Goal: Entertainment & Leisure: Consume media (video, audio)

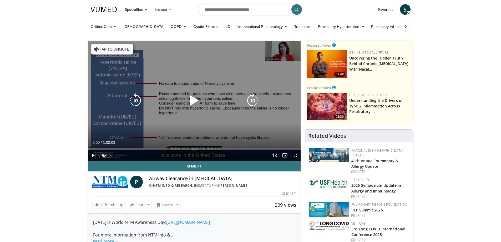
click at [193, 102] on icon "Video Player" at bounding box center [194, 100] width 15 height 15
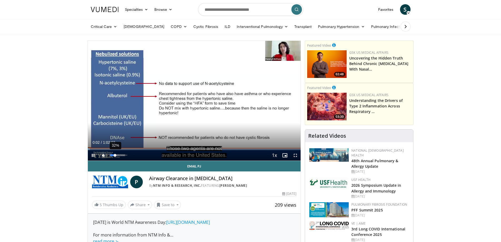
drag, startPoint x: 107, startPoint y: 154, endPoint x: 115, endPoint y: 152, distance: 7.7
click at [115, 152] on div "Mute 32%" at bounding box center [116, 155] width 37 height 11
click at [295, 156] on span "Video Player" at bounding box center [295, 155] width 11 height 11
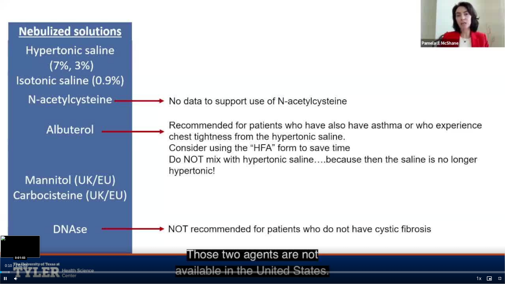
click at [8, 241] on div "Loaded : 1.61% 0:00:11 0:01:03" at bounding box center [252, 272] width 505 height 2
click at [16, 241] on div "Progress Bar" at bounding box center [16, 272] width 1 height 2
drag, startPoint x: 22, startPoint y: 272, endPoint x: 27, endPoint y: 272, distance: 5.0
click at [23, 241] on div "Loaded : 5.09% 0:02:04 0:02:44" at bounding box center [252, 272] width 505 height 2
click at [30, 241] on div "Progress Bar" at bounding box center [30, 272] width 1 height 2
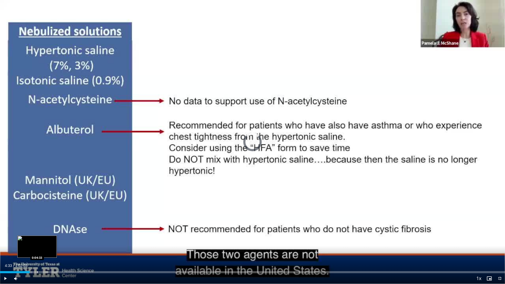
click at [37, 241] on div "Progress Bar" at bounding box center [37, 272] width 1 height 2
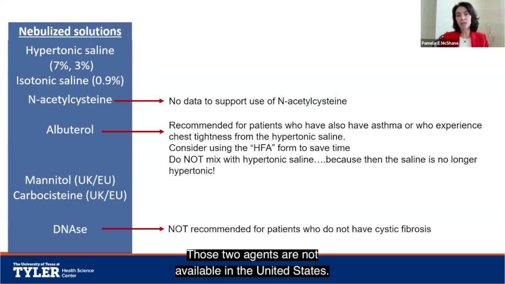
click at [50, 241] on div "Loaded : 9.12% 0:04:34 0:05:04" at bounding box center [252, 283] width 505 height 2
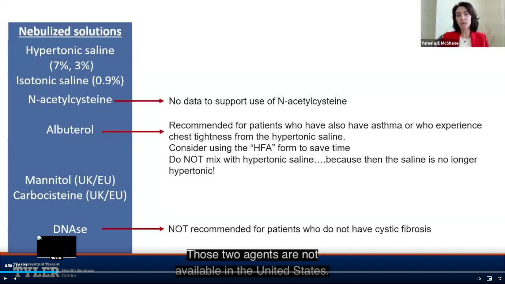
click at [57, 241] on div "Progress Bar" at bounding box center [57, 272] width 1 height 2
click at [63, 241] on div "Progress Bar" at bounding box center [62, 272] width 1 height 2
click at [69, 241] on div "Loaded : 14.21% 0:08:28 0:08:28" at bounding box center [252, 270] width 505 height 5
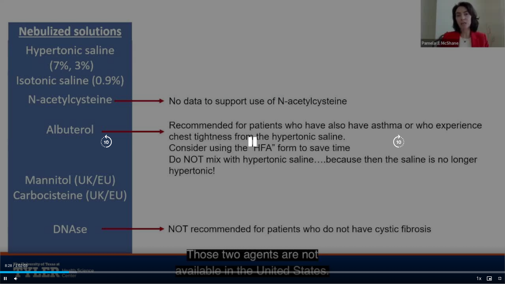
click at [82, 241] on div "Loaded : 15.28% 0:08:28 0:09:59" at bounding box center [252, 270] width 505 height 5
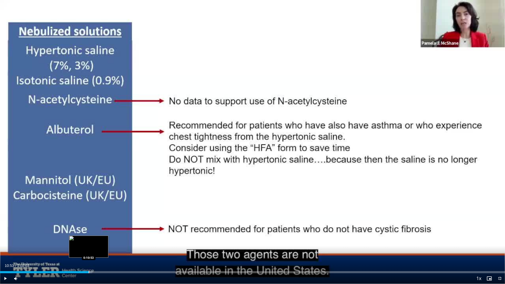
click at [89, 241] on div "Progress Bar" at bounding box center [89, 272] width 1 height 2
click at [98, 241] on div "Progress Bar" at bounding box center [98, 272] width 1 height 2
click at [104, 241] on div "Progress Bar" at bounding box center [104, 272] width 1 height 2
click at [111, 241] on div "Loaded : 22.53% 0:12:56 0:13:38" at bounding box center [252, 270] width 505 height 5
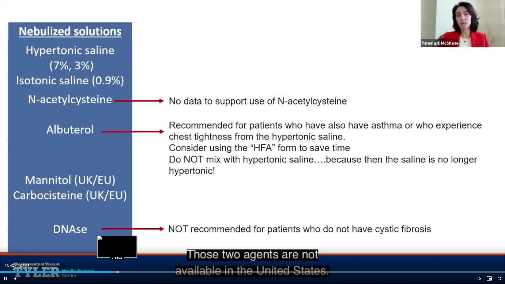
click at [117, 241] on div "Progress Bar" at bounding box center [117, 272] width 1 height 2
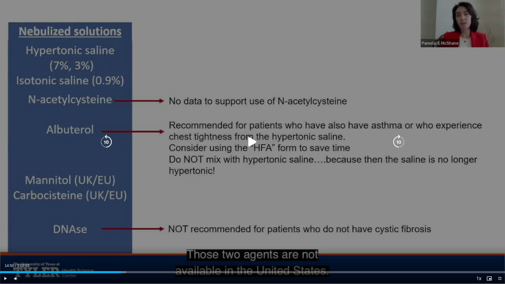
drag, startPoint x: 121, startPoint y: 270, endPoint x: 125, endPoint y: 269, distance: 4.4
click at [121, 241] on div "Loaded : 24.94% 0:14:50 0:14:50" at bounding box center [252, 270] width 505 height 5
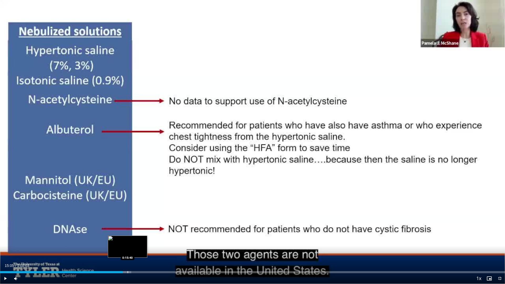
click at [128, 241] on div "Progress Bar" at bounding box center [128, 272] width 1 height 2
click at [134, 241] on div "Progress Bar" at bounding box center [134, 272] width 1 height 2
click at [145, 241] on div "Progress Bar" at bounding box center [145, 272] width 1 height 2
click at [499, 241] on span "Video Player" at bounding box center [499, 278] width 11 height 11
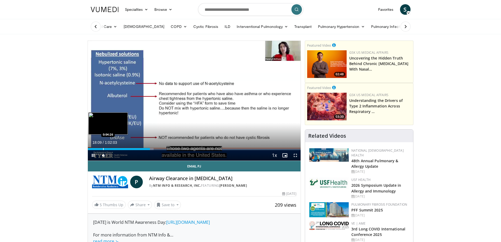
click at [103, 148] on div "Progress Bar" at bounding box center [103, 149] width 1 height 2
click at [109, 148] on div "Progress Bar" at bounding box center [109, 149] width 1 height 2
click at [114, 149] on div "Progress Bar" at bounding box center [113, 149] width 1 height 2
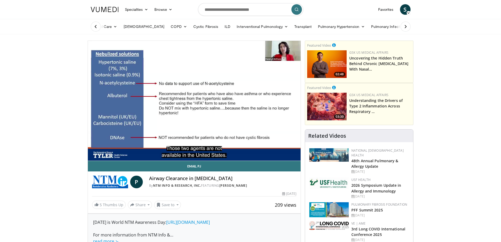
click at [119, 148] on div "10 seconds Tap to unmute" at bounding box center [194, 101] width 213 height 120
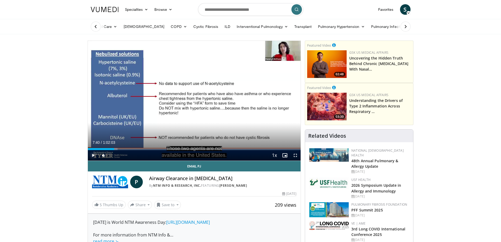
click at [92, 154] on span "Video Player" at bounding box center [93, 155] width 11 height 11
click at [117, 149] on div "Progress Bar" at bounding box center [117, 149] width 1 height 2
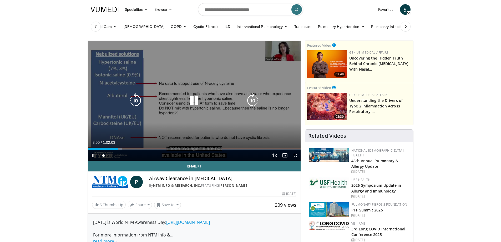
click at [250, 99] on icon "Video Player" at bounding box center [252, 100] width 15 height 15
click at [250, 100] on icon "Video Player" at bounding box center [252, 100] width 15 height 15
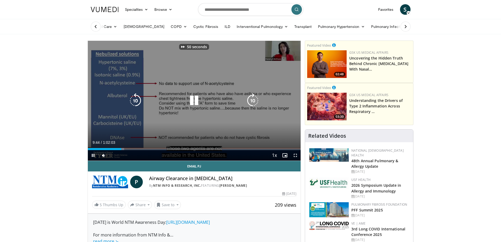
click at [250, 100] on icon "Video Player" at bounding box center [252, 100] width 15 height 15
click at [256, 100] on icon "Video Player" at bounding box center [252, 100] width 15 height 15
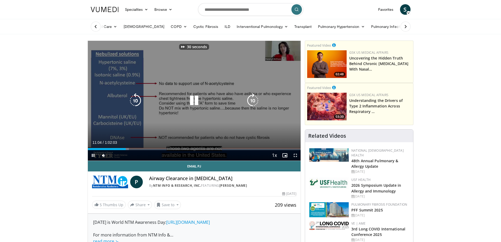
click at [256, 100] on icon "Video Player" at bounding box center [252, 100] width 15 height 15
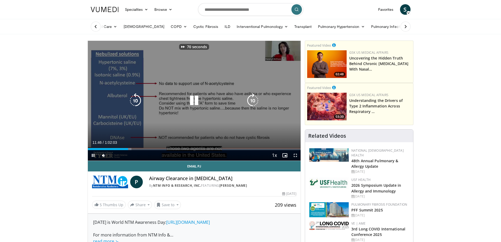
click at [256, 100] on icon "Video Player" at bounding box center [252, 100] width 15 height 15
click at [254, 99] on icon "Video Player" at bounding box center [252, 100] width 15 height 15
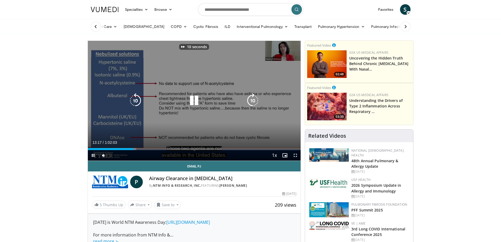
click at [254, 99] on icon "Video Player" at bounding box center [252, 100] width 15 height 15
click at [255, 98] on icon "Video Player" at bounding box center [252, 100] width 15 height 15
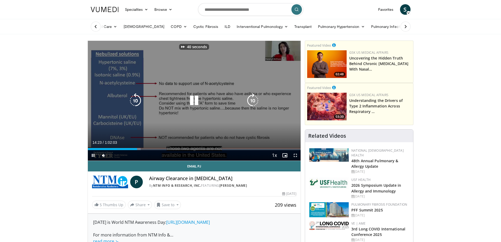
click at [255, 98] on icon "Video Player" at bounding box center [252, 100] width 15 height 15
click at [250, 98] on icon "Video Player" at bounding box center [252, 100] width 15 height 15
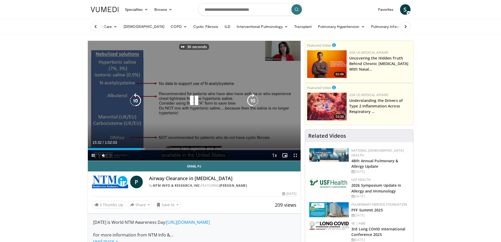
click at [250, 98] on icon "Video Player" at bounding box center [252, 100] width 15 height 15
click at [255, 99] on icon "Video Player" at bounding box center [252, 100] width 15 height 15
click at [251, 103] on icon "Video Player" at bounding box center [252, 100] width 15 height 15
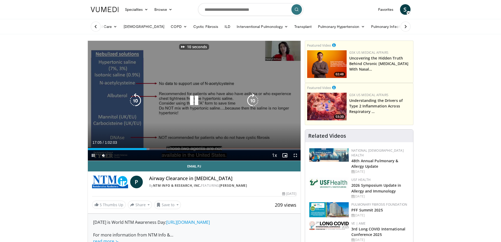
click at [251, 103] on icon "Video Player" at bounding box center [252, 100] width 15 height 15
click at [251, 101] on icon "Video Player" at bounding box center [252, 100] width 15 height 15
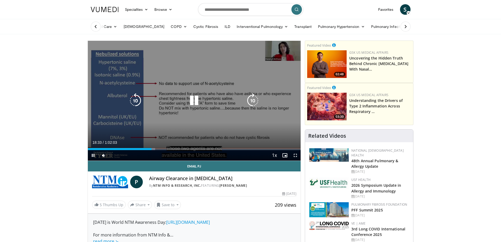
click at [251, 101] on icon "Video Player" at bounding box center [252, 100] width 15 height 15
click at [252, 101] on icon "Video Player" at bounding box center [252, 100] width 15 height 15
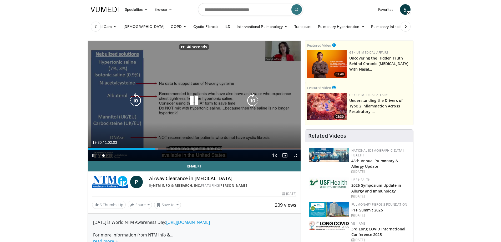
click at [252, 101] on icon "Video Player" at bounding box center [252, 100] width 15 height 15
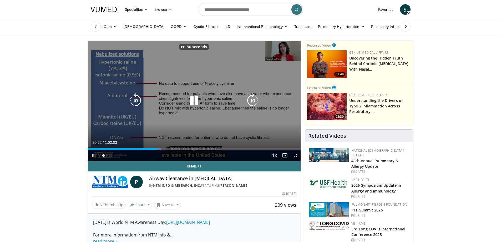
click at [252, 101] on icon "Video Player" at bounding box center [252, 100] width 15 height 15
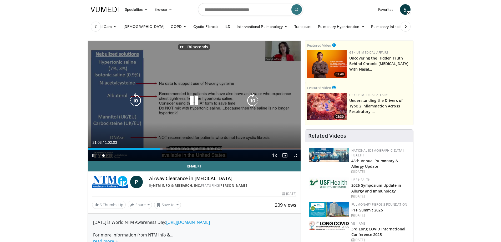
click at [252, 101] on icon "Video Player" at bounding box center [252, 100] width 15 height 15
click at [249, 99] on icon "Video Player" at bounding box center [252, 100] width 15 height 15
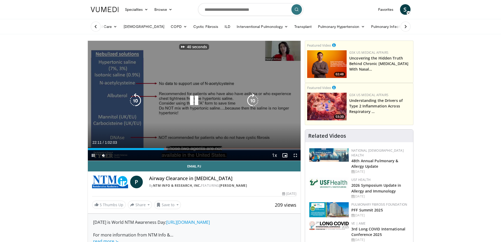
click at [249, 99] on icon "Video Player" at bounding box center [252, 100] width 15 height 15
click at [253, 100] on icon "Video Player" at bounding box center [252, 100] width 15 height 15
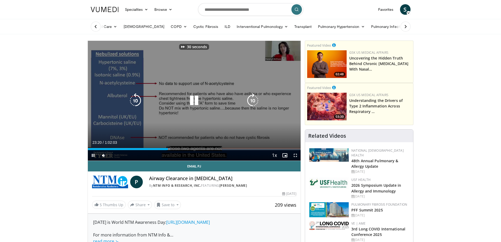
click at [253, 100] on icon "Video Player" at bounding box center [252, 100] width 15 height 15
click at [250, 98] on icon "Video Player" at bounding box center [252, 100] width 15 height 15
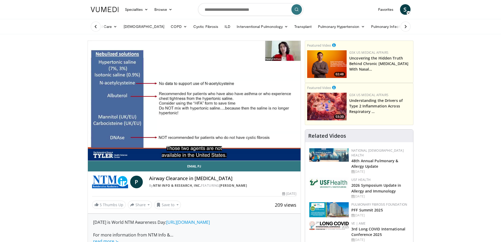
click at [250, 98] on div "10 seconds Tap to unmute" at bounding box center [194, 101] width 213 height 120
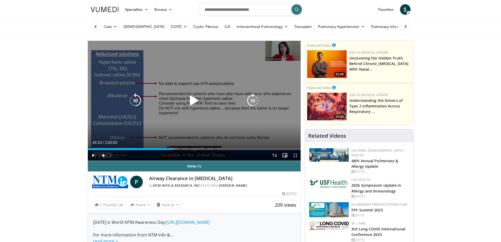
click at [255, 104] on icon "Video Player" at bounding box center [252, 100] width 15 height 15
click at [190, 95] on icon "Video Player" at bounding box center [194, 100] width 15 height 15
click at [255, 99] on icon "Video Player" at bounding box center [252, 100] width 15 height 15
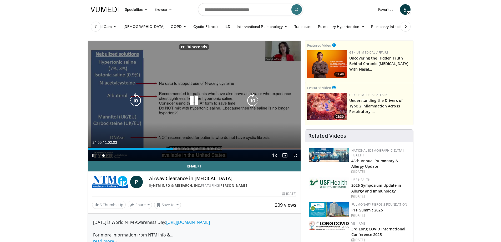
click at [255, 99] on icon "Video Player" at bounding box center [252, 100] width 15 height 15
click at [248, 104] on icon "Video Player" at bounding box center [252, 100] width 15 height 15
click at [251, 102] on icon "Video Player" at bounding box center [252, 100] width 15 height 15
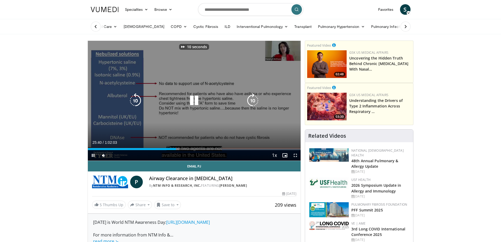
click at [251, 102] on icon "Video Player" at bounding box center [252, 100] width 15 height 15
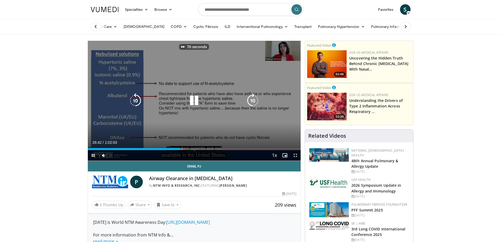
click at [251, 102] on icon "Video Player" at bounding box center [252, 100] width 15 height 15
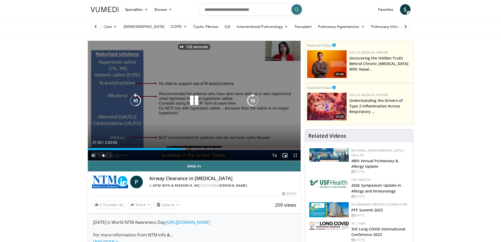
click at [251, 102] on icon "Video Player" at bounding box center [252, 100] width 15 height 15
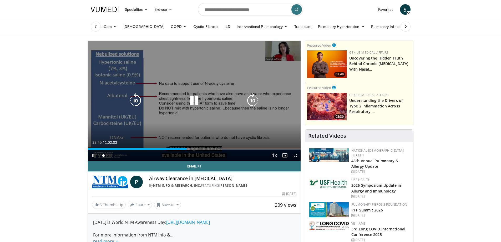
click at [252, 100] on icon "Video Player" at bounding box center [252, 100] width 15 height 15
click at [252, 98] on icon "Video Player" at bounding box center [252, 100] width 15 height 15
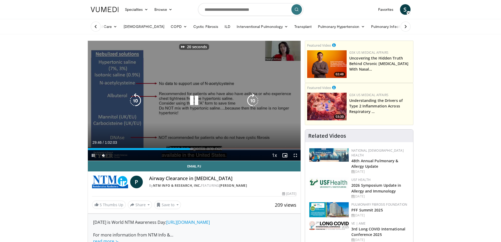
click at [252, 98] on icon "Video Player" at bounding box center [252, 100] width 15 height 15
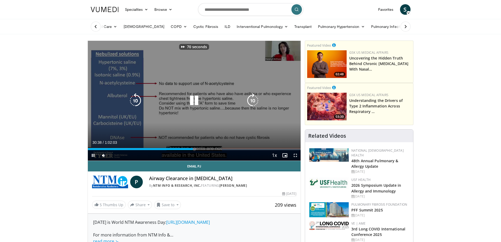
click at [252, 98] on icon "Video Player" at bounding box center [252, 100] width 15 height 15
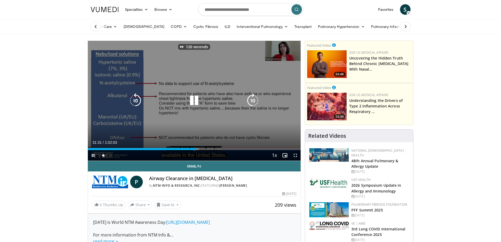
click at [252, 98] on icon "Video Player" at bounding box center [252, 100] width 15 height 15
click at [252, 101] on icon "Video Player" at bounding box center [252, 100] width 15 height 15
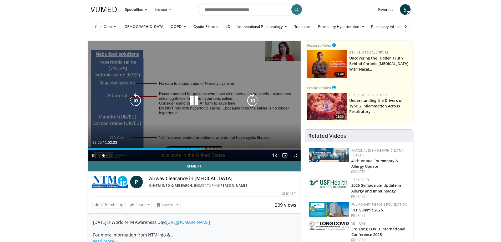
click at [252, 101] on icon "Video Player" at bounding box center [252, 100] width 15 height 15
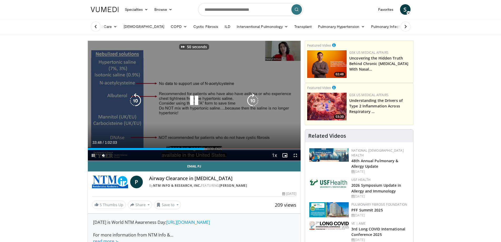
click at [252, 101] on icon "Video Player" at bounding box center [252, 100] width 15 height 15
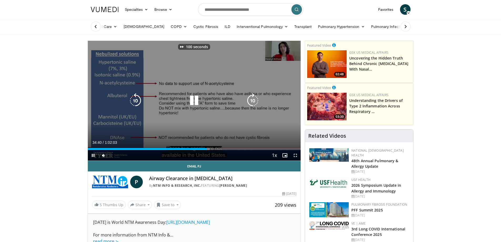
click at [252, 101] on icon "Video Player" at bounding box center [252, 100] width 15 height 15
click at [252, 103] on icon "Video Player" at bounding box center [252, 100] width 15 height 15
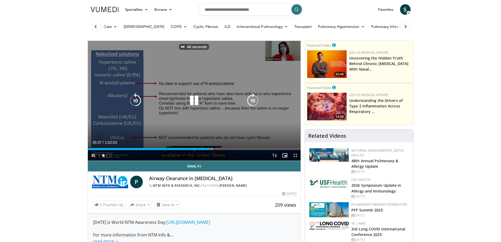
click at [252, 103] on icon "Video Player" at bounding box center [252, 100] width 15 height 15
click at [251, 103] on icon "Video Player" at bounding box center [252, 100] width 15 height 15
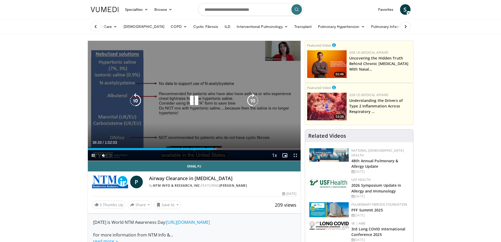
click at [254, 100] on icon "Video Player" at bounding box center [252, 100] width 15 height 15
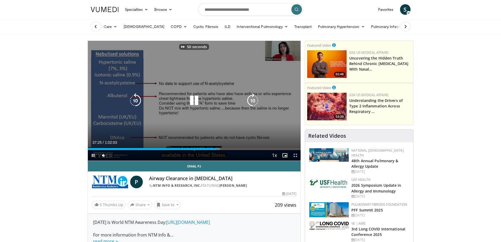
click at [254, 100] on icon "Video Player" at bounding box center [252, 100] width 15 height 15
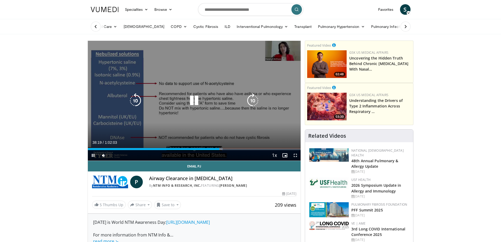
click at [254, 100] on div "100 seconds Tap to unmute" at bounding box center [194, 101] width 213 height 120
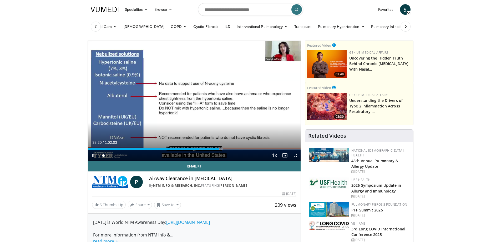
click at [254, 100] on div "100 seconds Tap to unmute" at bounding box center [194, 101] width 213 height 120
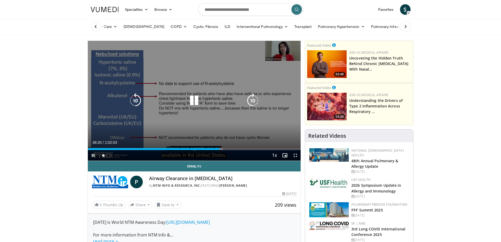
click at [252, 102] on icon "Video Player" at bounding box center [252, 100] width 15 height 15
click at [251, 99] on icon "Video Player" at bounding box center [252, 100] width 15 height 15
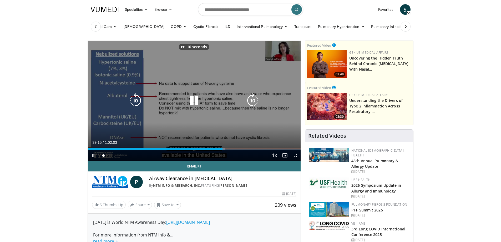
click at [251, 99] on icon "Video Player" at bounding box center [252, 100] width 15 height 15
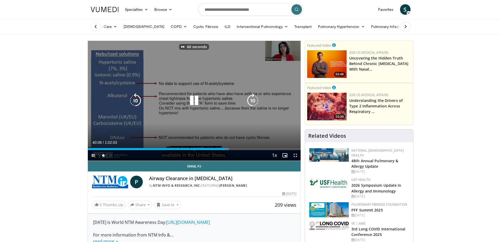
click at [251, 99] on icon "Video Player" at bounding box center [252, 100] width 15 height 15
click at [251, 100] on icon "Video Player" at bounding box center [252, 100] width 15 height 15
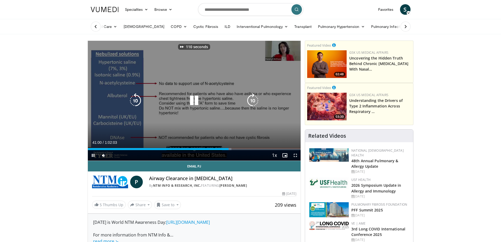
click at [251, 100] on icon "Video Player" at bounding box center [252, 100] width 15 height 15
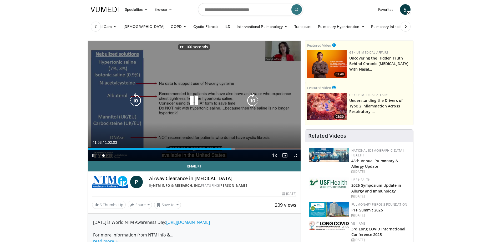
click at [251, 100] on icon "Video Player" at bounding box center [252, 100] width 15 height 15
click at [251, 99] on icon "Video Player" at bounding box center [252, 100] width 15 height 15
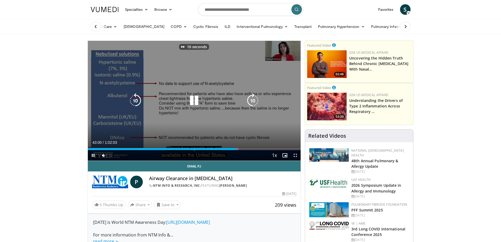
click at [251, 99] on icon "Video Player" at bounding box center [252, 100] width 15 height 15
click at [137, 102] on icon "Video Player" at bounding box center [135, 100] width 15 height 15
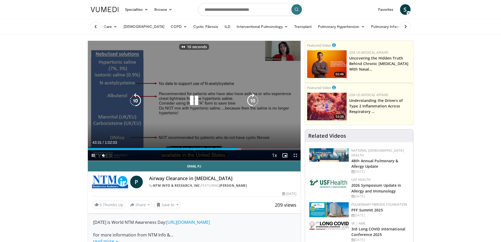
click at [137, 101] on icon "Video Player" at bounding box center [135, 100] width 15 height 15
click at [248, 99] on icon "Video Player" at bounding box center [252, 100] width 15 height 15
click at [255, 101] on icon "Video Player" at bounding box center [252, 100] width 15 height 15
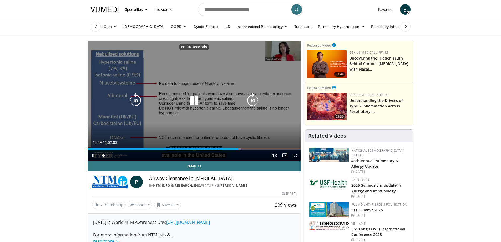
click at [255, 101] on icon "Video Player" at bounding box center [252, 100] width 15 height 15
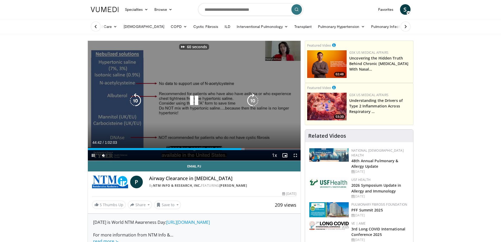
click at [253, 98] on icon "Video Player" at bounding box center [252, 100] width 15 height 15
click at [250, 103] on icon "Video Player" at bounding box center [252, 100] width 15 height 15
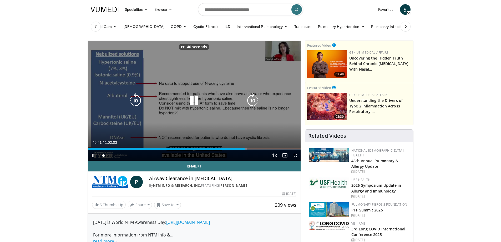
click at [250, 103] on icon "Video Player" at bounding box center [252, 100] width 15 height 15
click at [132, 99] on icon "Video Player" at bounding box center [135, 100] width 15 height 15
click at [254, 101] on icon "Video Player" at bounding box center [252, 100] width 15 height 15
click at [134, 98] on icon "Video Player" at bounding box center [135, 100] width 15 height 15
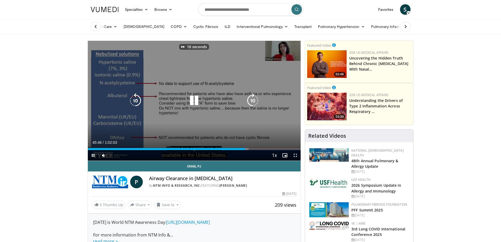
click at [134, 98] on icon "Video Player" at bounding box center [135, 100] width 15 height 15
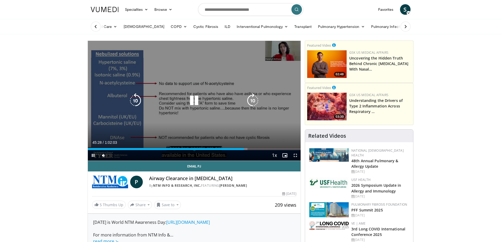
click at [254, 99] on icon "Video Player" at bounding box center [252, 100] width 15 height 15
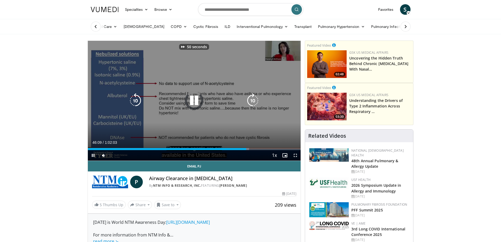
click at [254, 99] on icon "Video Player" at bounding box center [252, 100] width 15 height 15
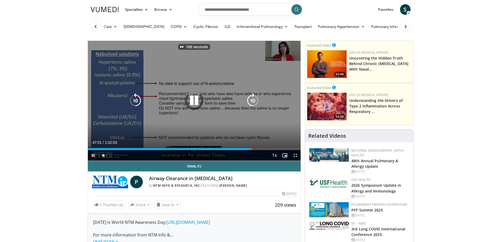
click at [254, 99] on icon "Video Player" at bounding box center [252, 100] width 15 height 15
click at [252, 98] on icon "Video Player" at bounding box center [252, 100] width 15 height 15
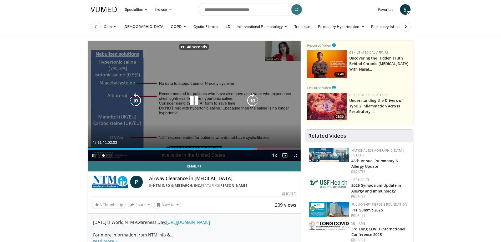
click at [252, 98] on icon "Video Player" at bounding box center [252, 100] width 15 height 15
click at [253, 100] on icon "Video Player" at bounding box center [252, 100] width 15 height 15
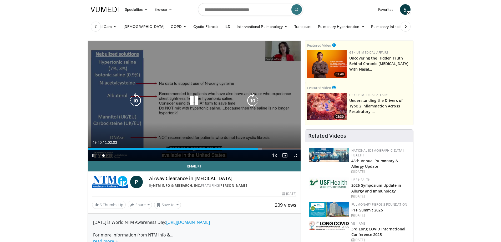
click at [252, 102] on icon "Video Player" at bounding box center [252, 100] width 15 height 15
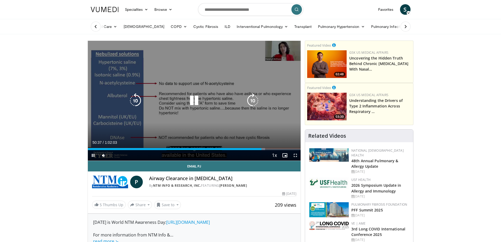
click at [254, 99] on icon "Video Player" at bounding box center [252, 100] width 15 height 15
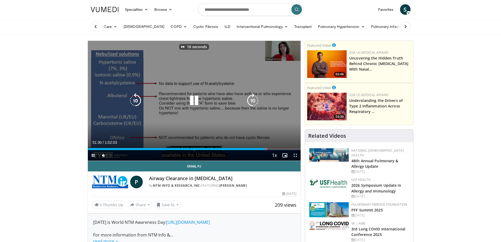
click at [254, 99] on icon "Video Player" at bounding box center [252, 100] width 15 height 15
click at [251, 98] on icon "Video Player" at bounding box center [252, 100] width 15 height 15
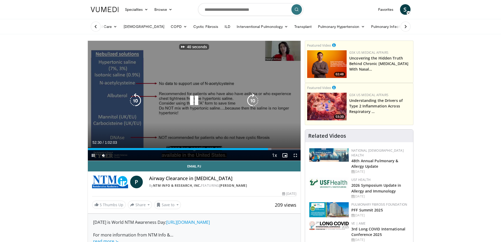
click at [251, 98] on icon "Video Player" at bounding box center [252, 100] width 15 height 15
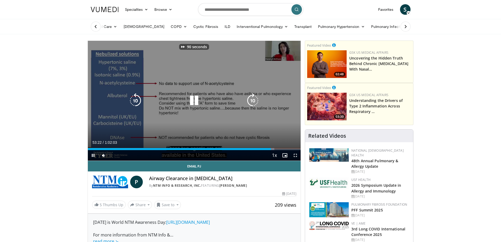
click at [251, 98] on icon "Video Player" at bounding box center [252, 100] width 15 height 15
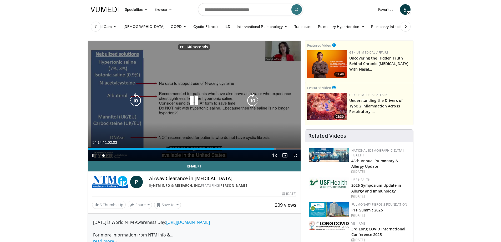
click at [251, 98] on icon "Video Player" at bounding box center [252, 100] width 15 height 15
click at [256, 99] on icon "Video Player" at bounding box center [252, 100] width 15 height 15
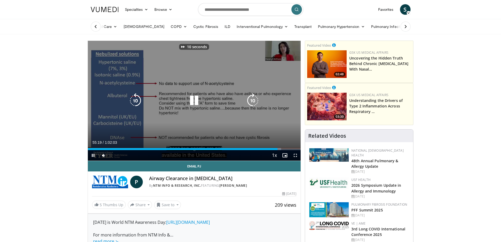
click at [256, 99] on icon "Video Player" at bounding box center [252, 100] width 15 height 15
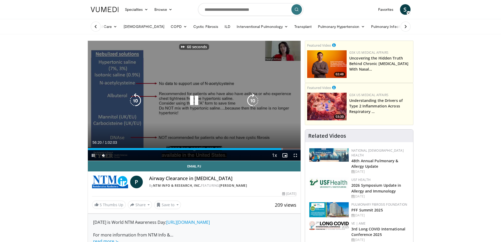
click at [256, 99] on icon "Video Player" at bounding box center [252, 100] width 15 height 15
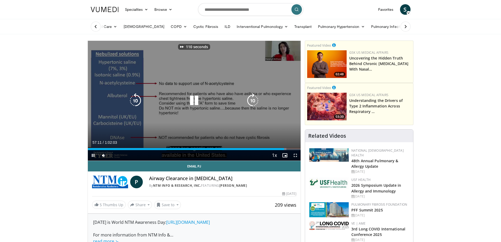
click at [256, 99] on icon "Video Player" at bounding box center [252, 100] width 15 height 15
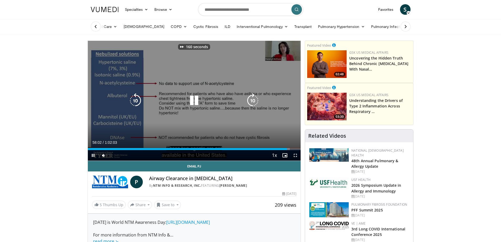
click at [256, 99] on icon "Video Player" at bounding box center [252, 100] width 15 height 15
click at [134, 101] on icon "Video Player" at bounding box center [135, 100] width 15 height 15
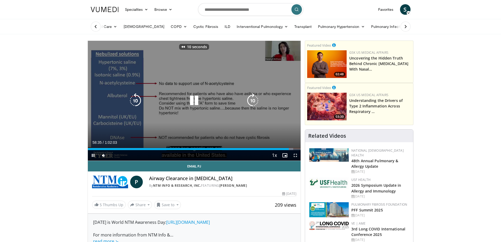
click at [134, 101] on icon "Video Player" at bounding box center [135, 100] width 15 height 15
click at [253, 100] on icon "Video Player" at bounding box center [252, 100] width 15 height 15
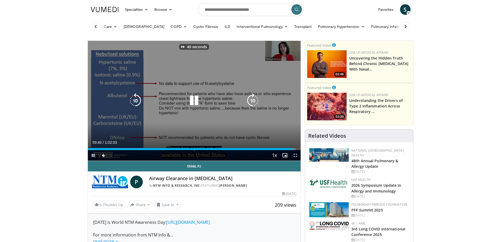
click at [253, 100] on icon "Video Player" at bounding box center [252, 100] width 15 height 15
click at [253, 101] on icon "Video Player" at bounding box center [252, 100] width 15 height 15
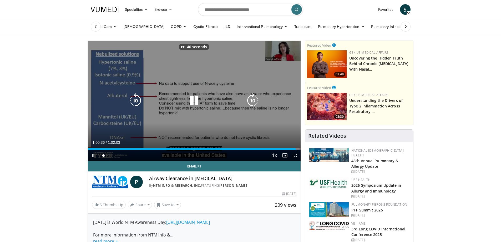
click at [253, 101] on icon "Video Player" at bounding box center [252, 100] width 15 height 15
